Goal: Navigation & Orientation: Find specific page/section

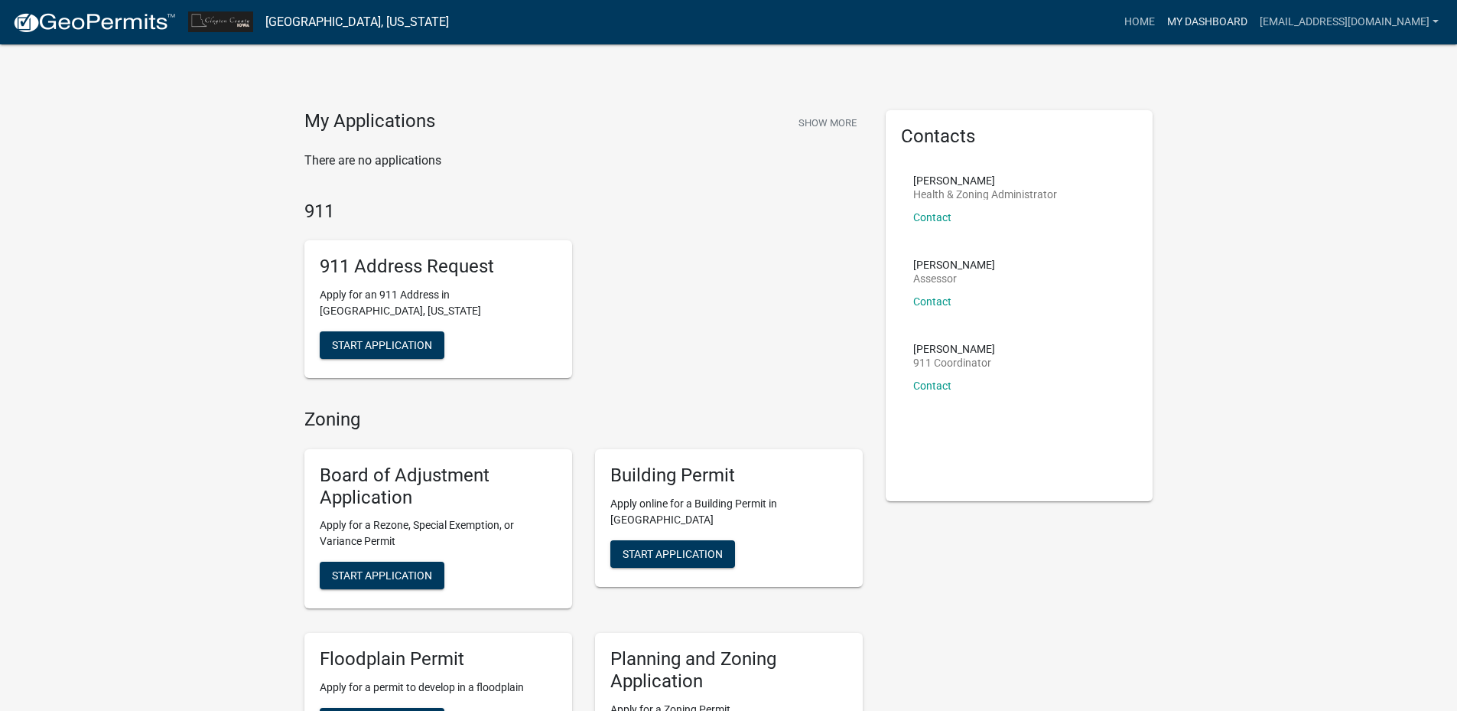
click at [1227, 25] on link "My Dashboard" at bounding box center [1207, 22] width 93 height 29
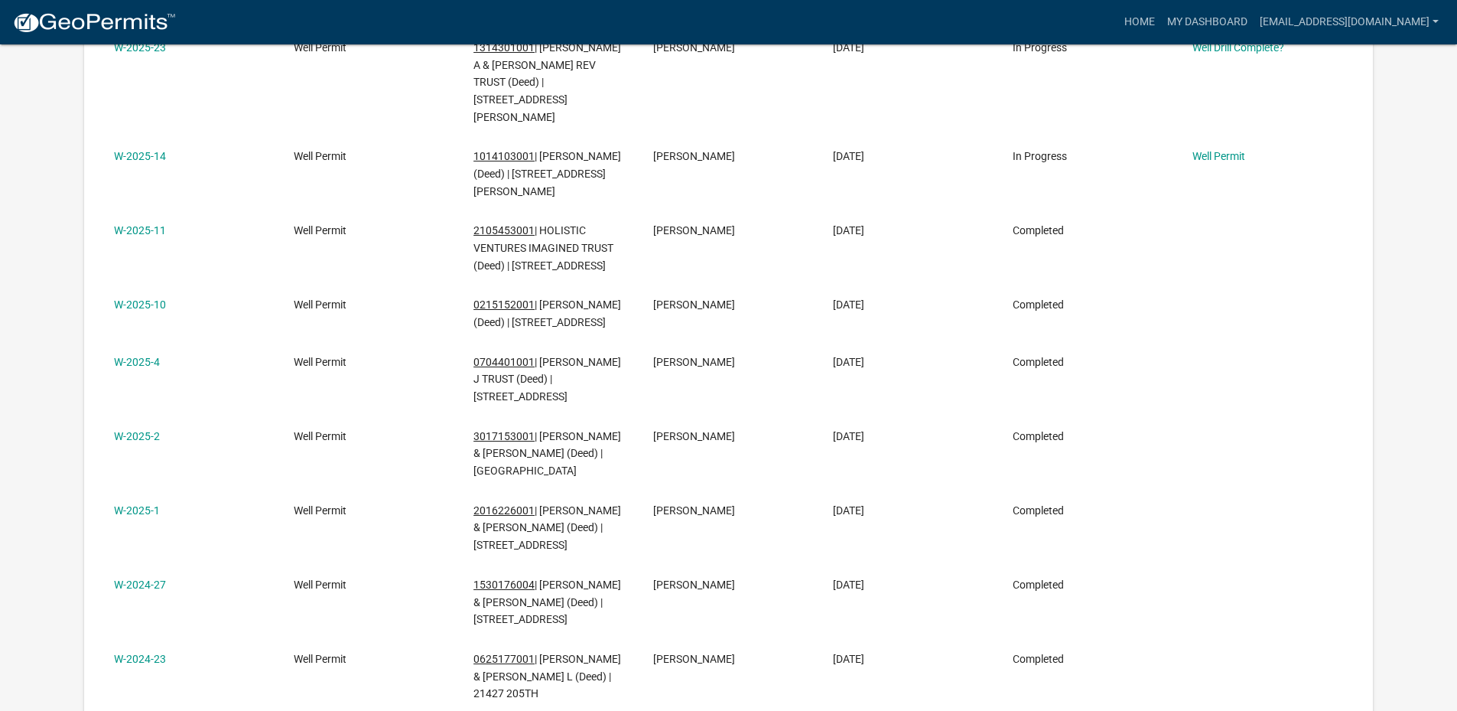
scroll to position [432, 0]
